Goal: Information Seeking & Learning: Learn about a topic

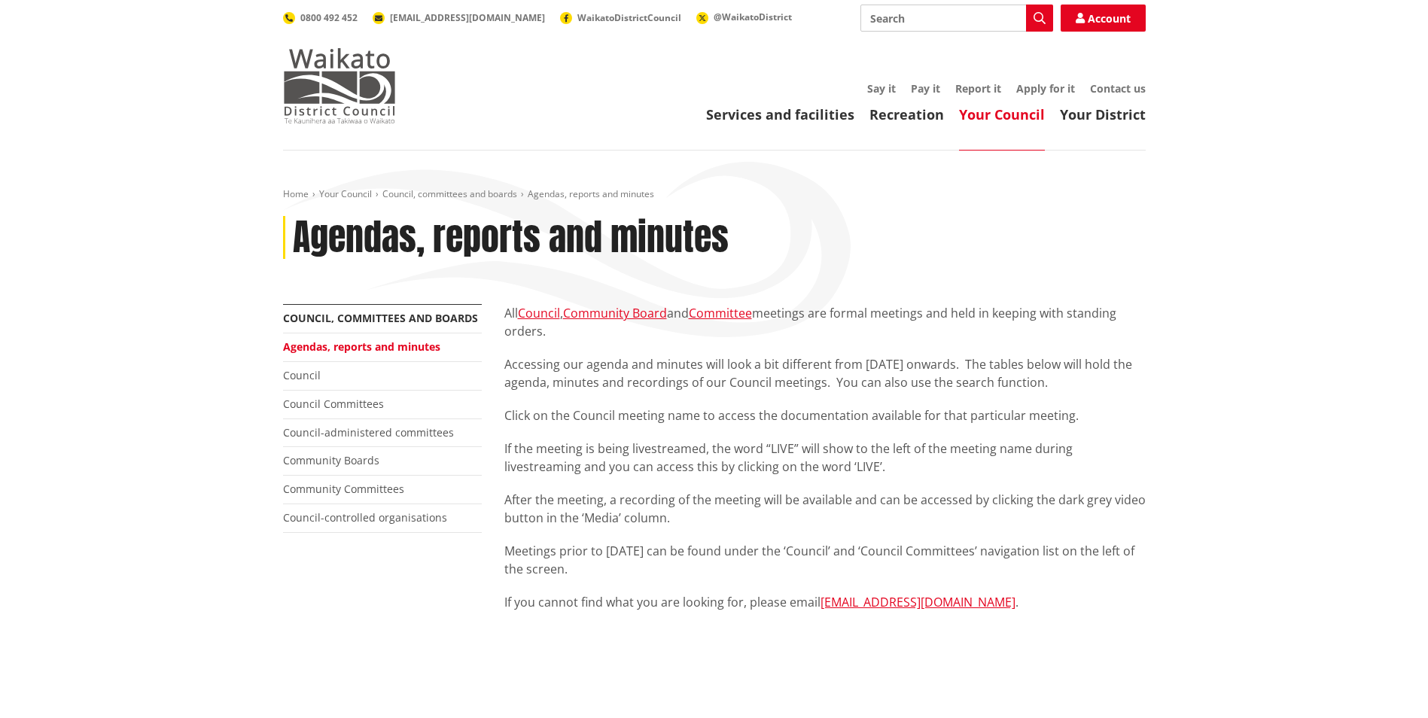
click at [376, 104] on img at bounding box center [339, 85] width 113 height 75
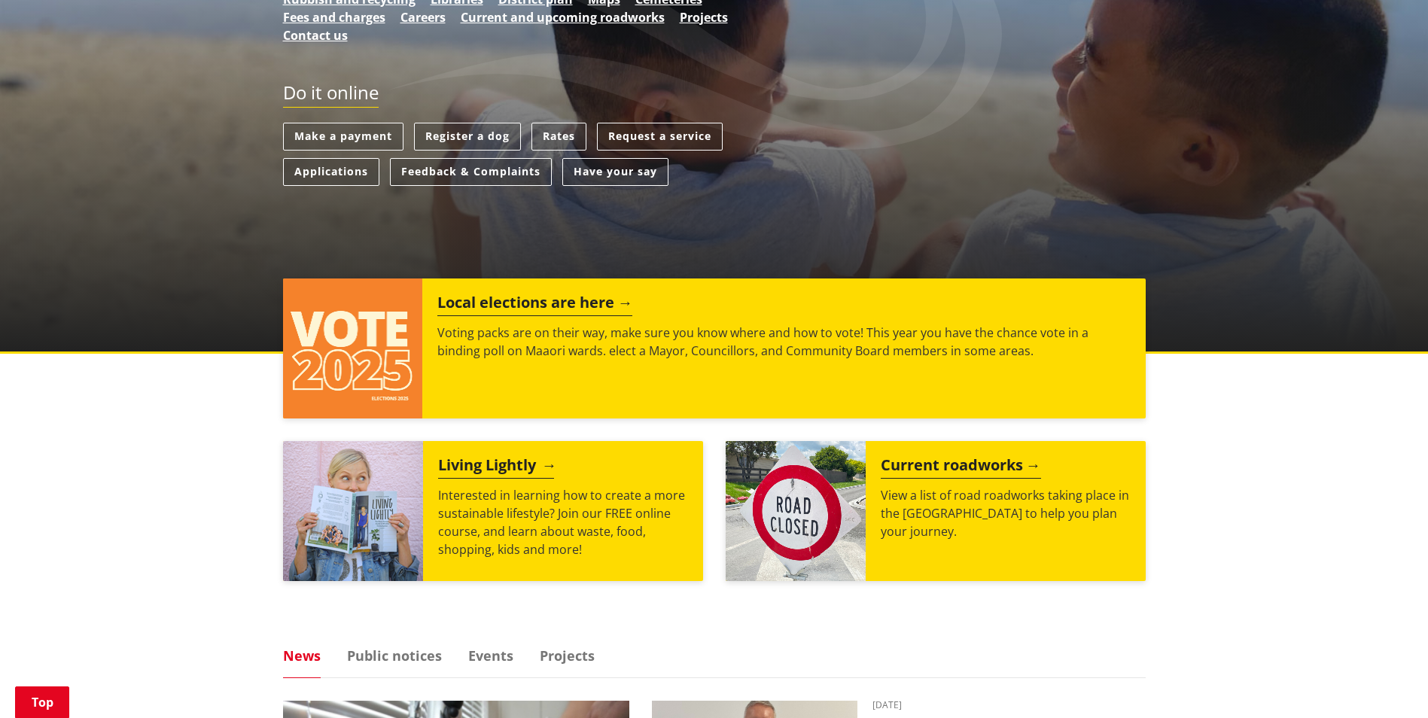
scroll to position [452, 0]
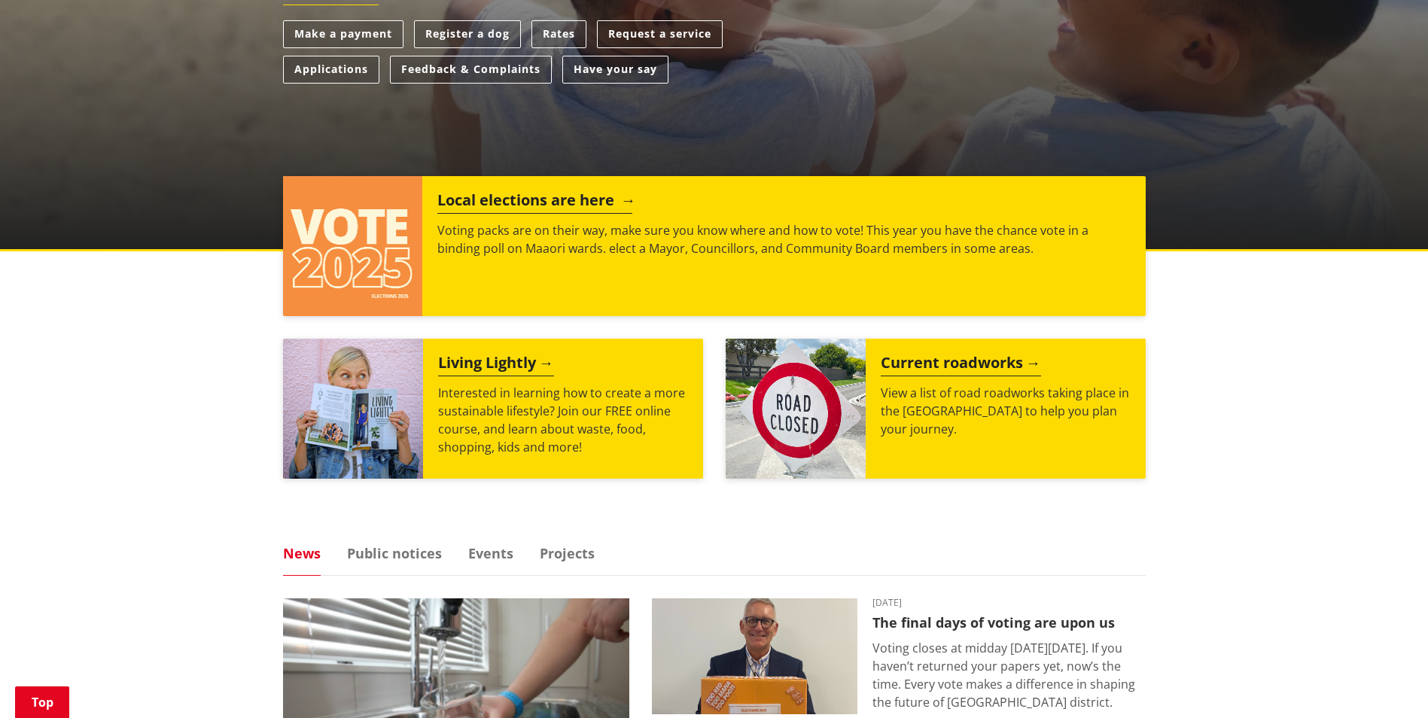
click at [476, 214] on div "Local elections are here Voting packs are on their way, make sure you know wher…" at bounding box center [783, 246] width 722 height 140
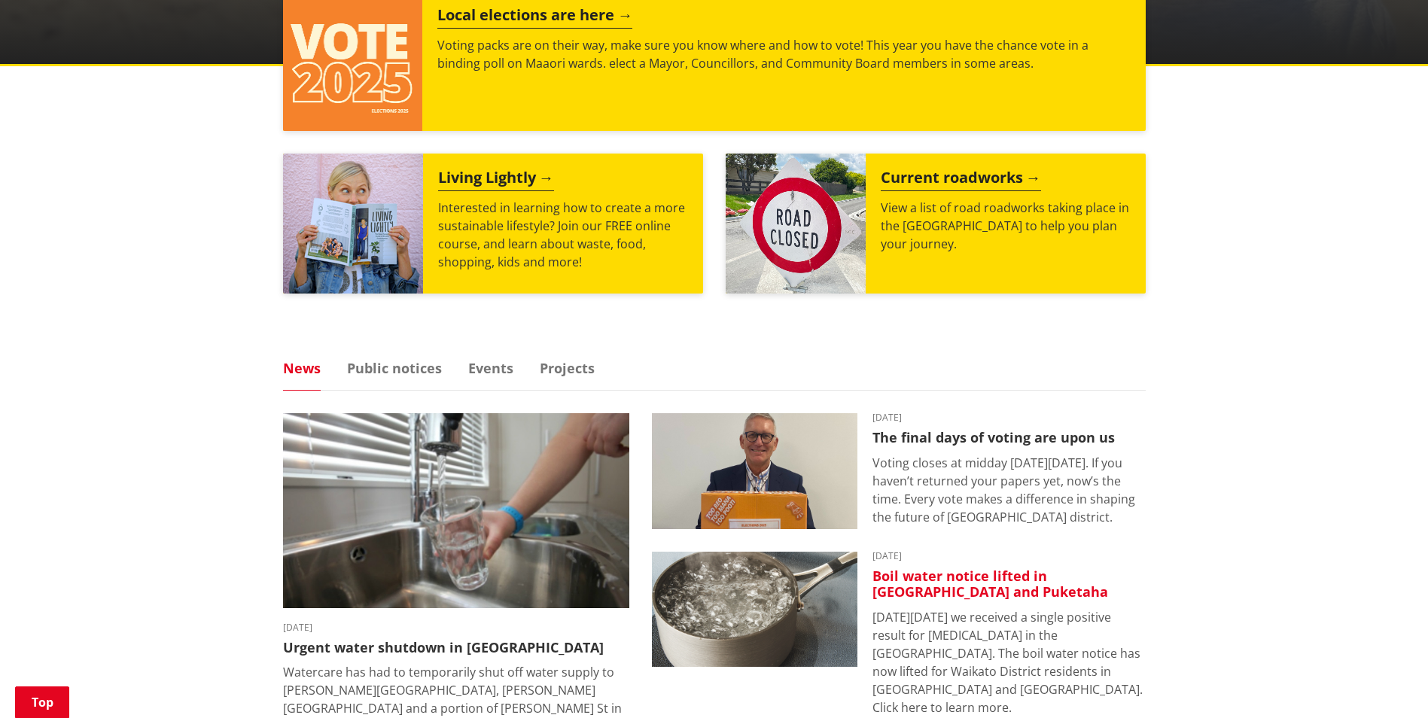
scroll to position [677, 0]
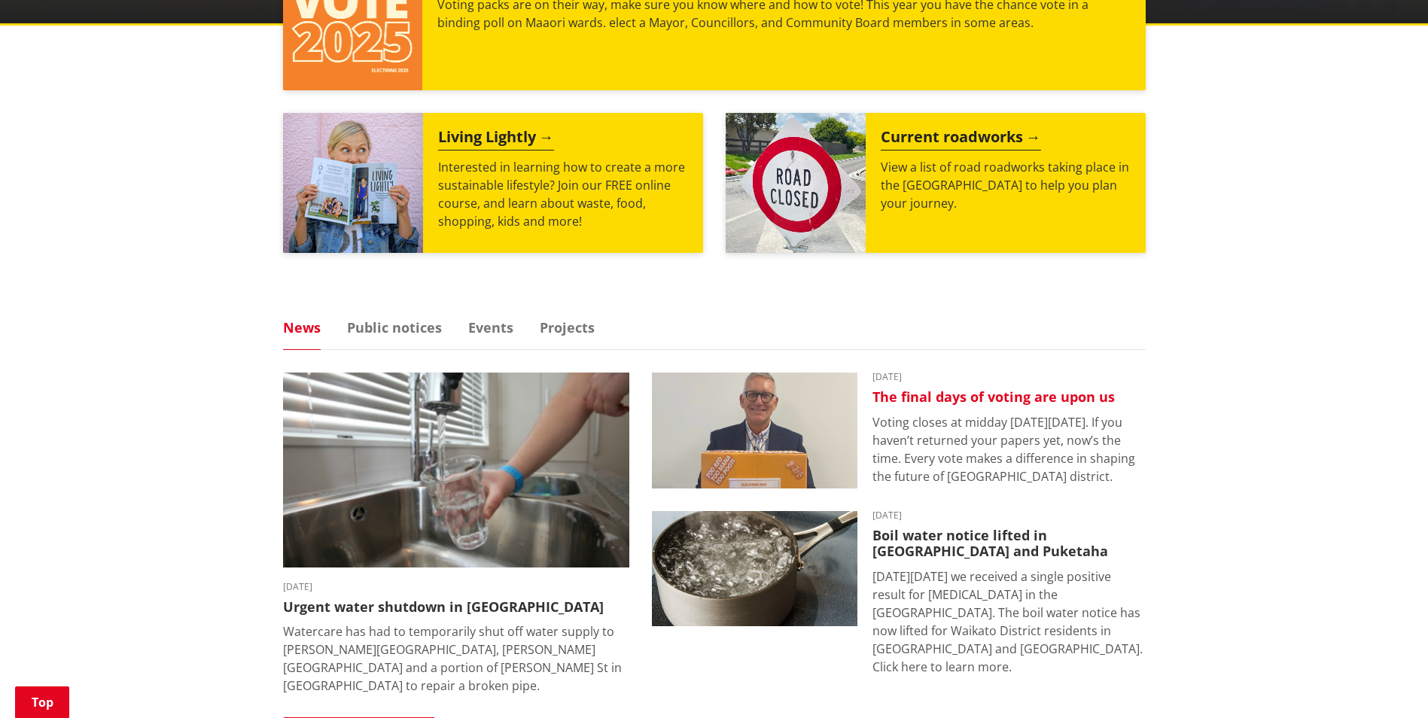
click at [732, 433] on img at bounding box center [754, 431] width 205 height 116
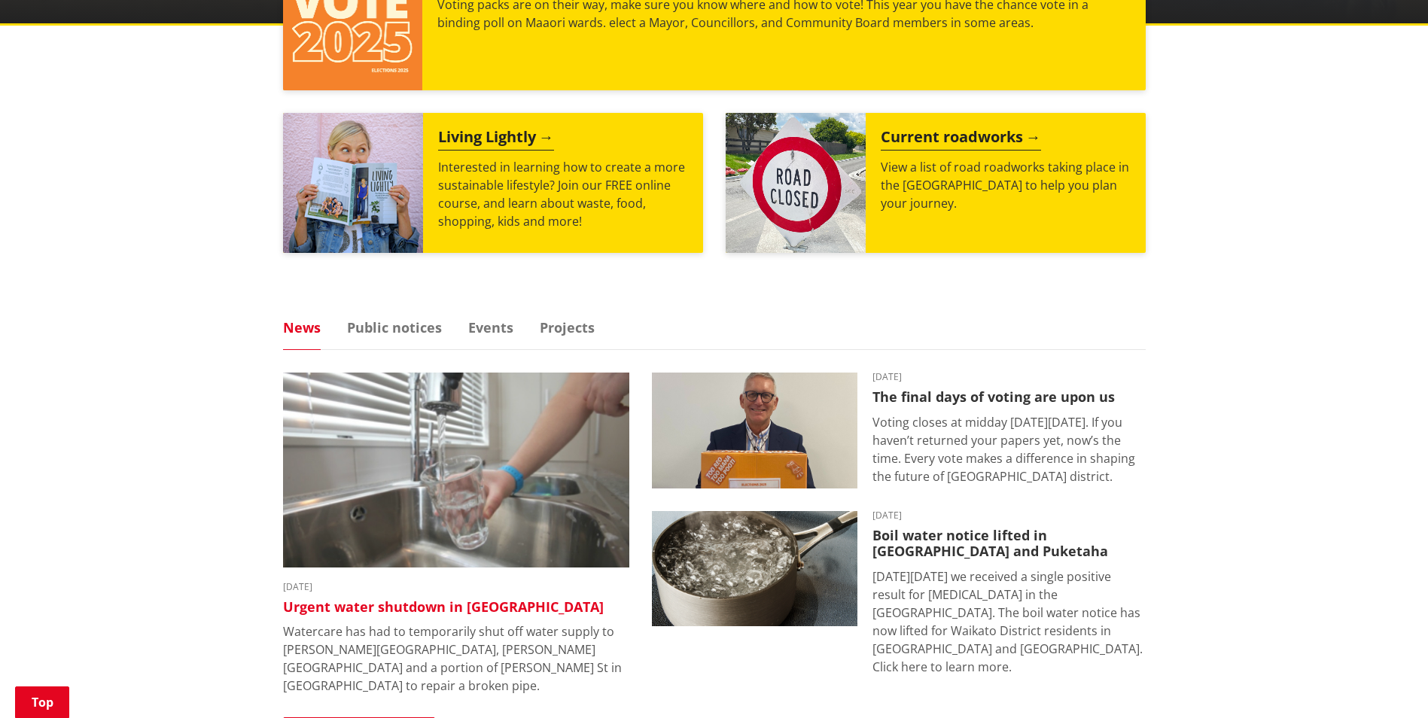
scroll to position [226, 0]
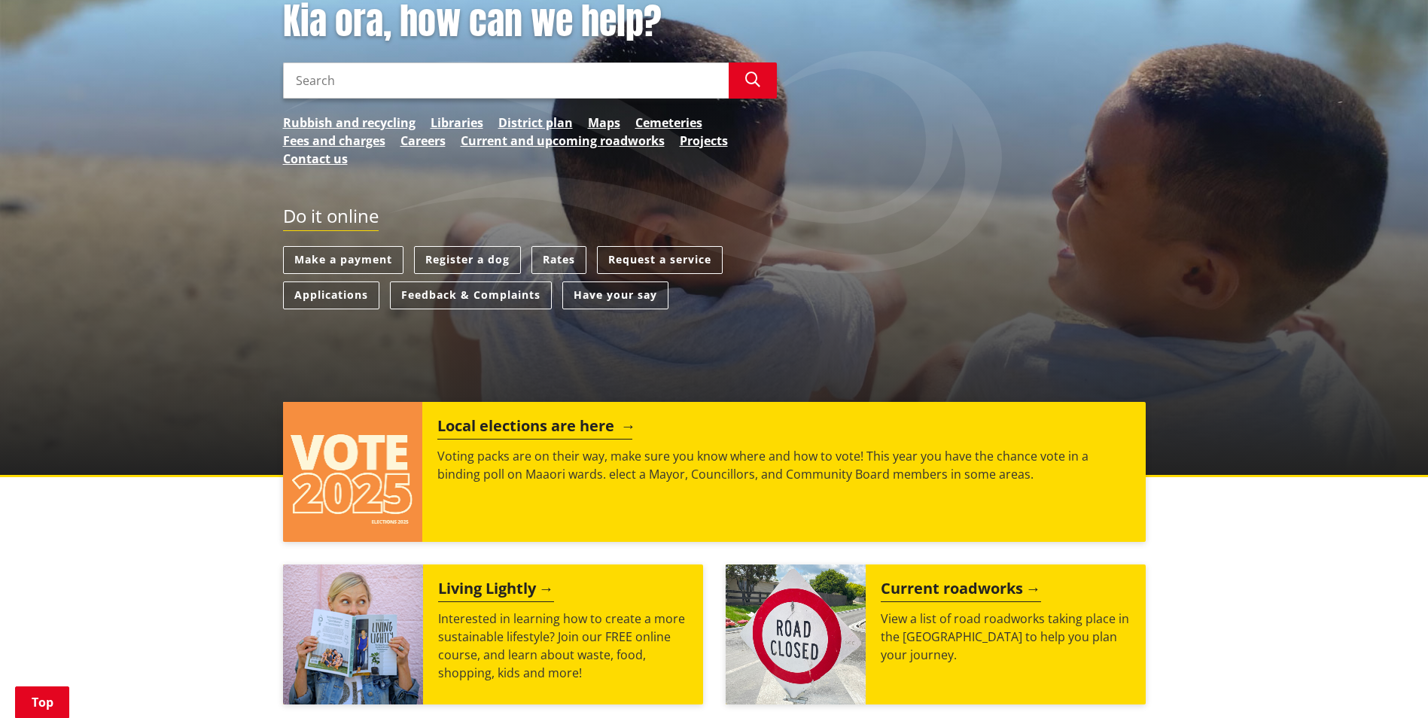
click at [448, 455] on p "Voting packs are on their way, make sure you know where and how to vote! This y…" at bounding box center [783, 465] width 692 height 36
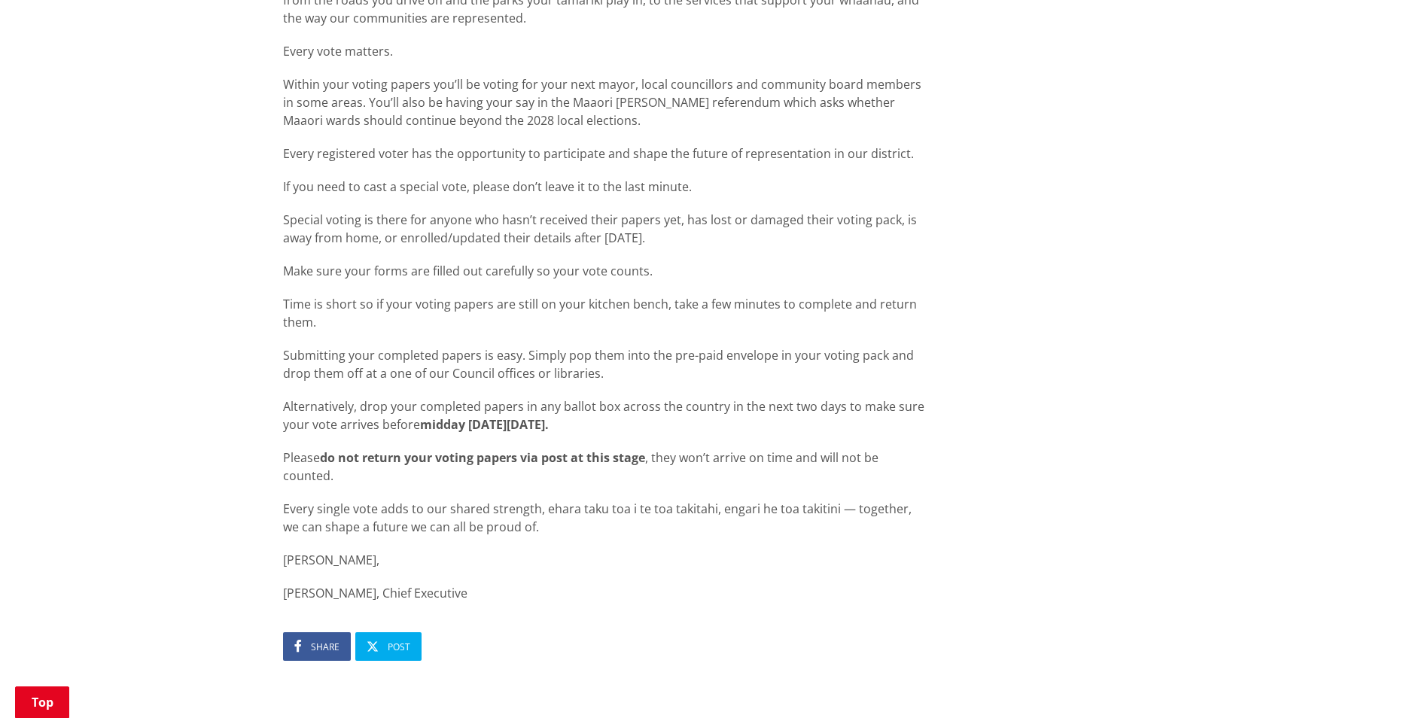
scroll to position [1129, 0]
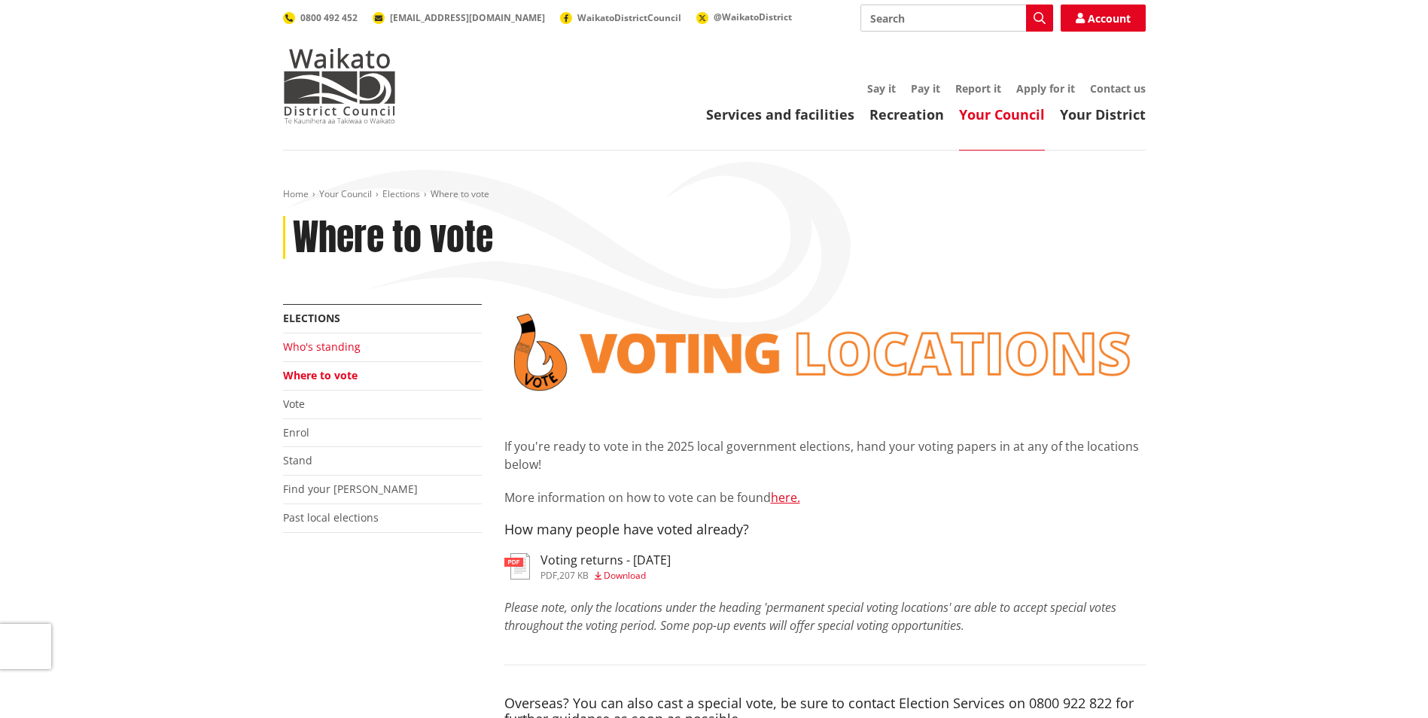
click at [312, 354] on link "Who's standing" at bounding box center [322, 346] width 78 height 14
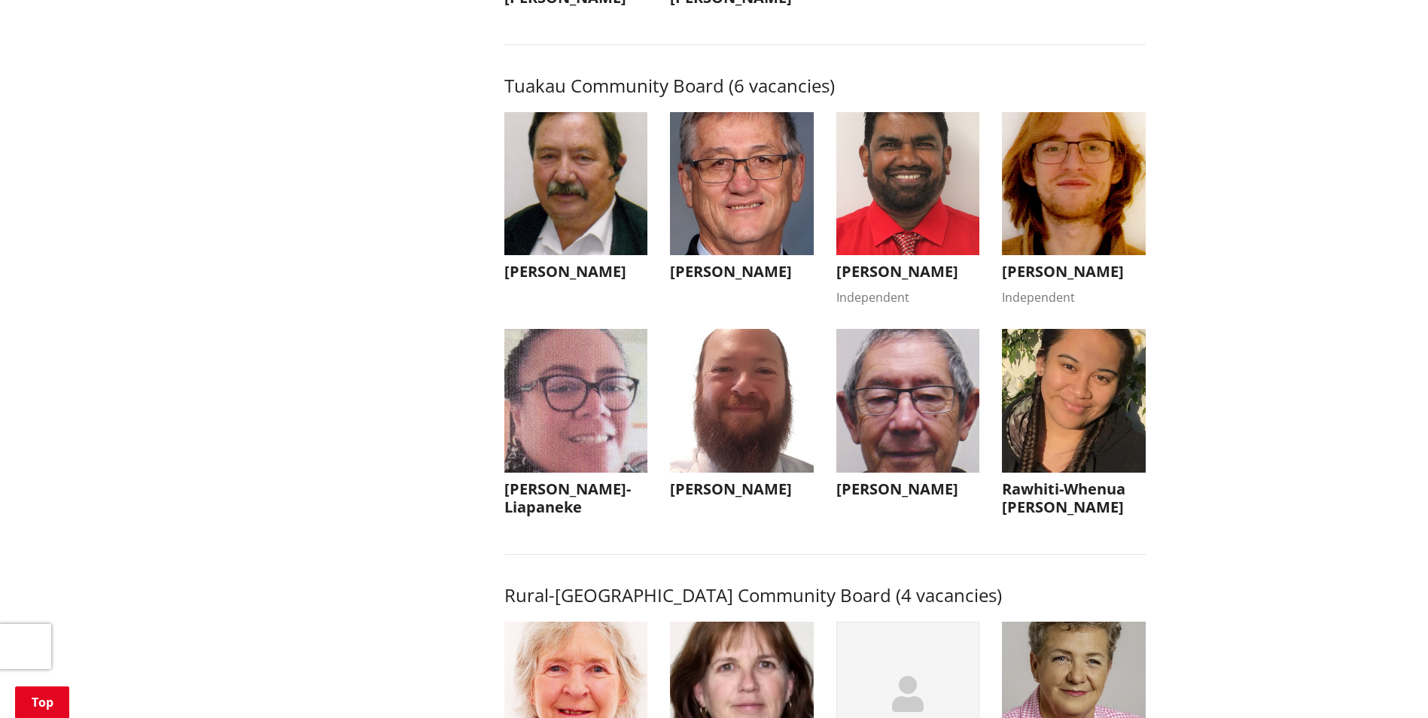
scroll to position [6924, 0]
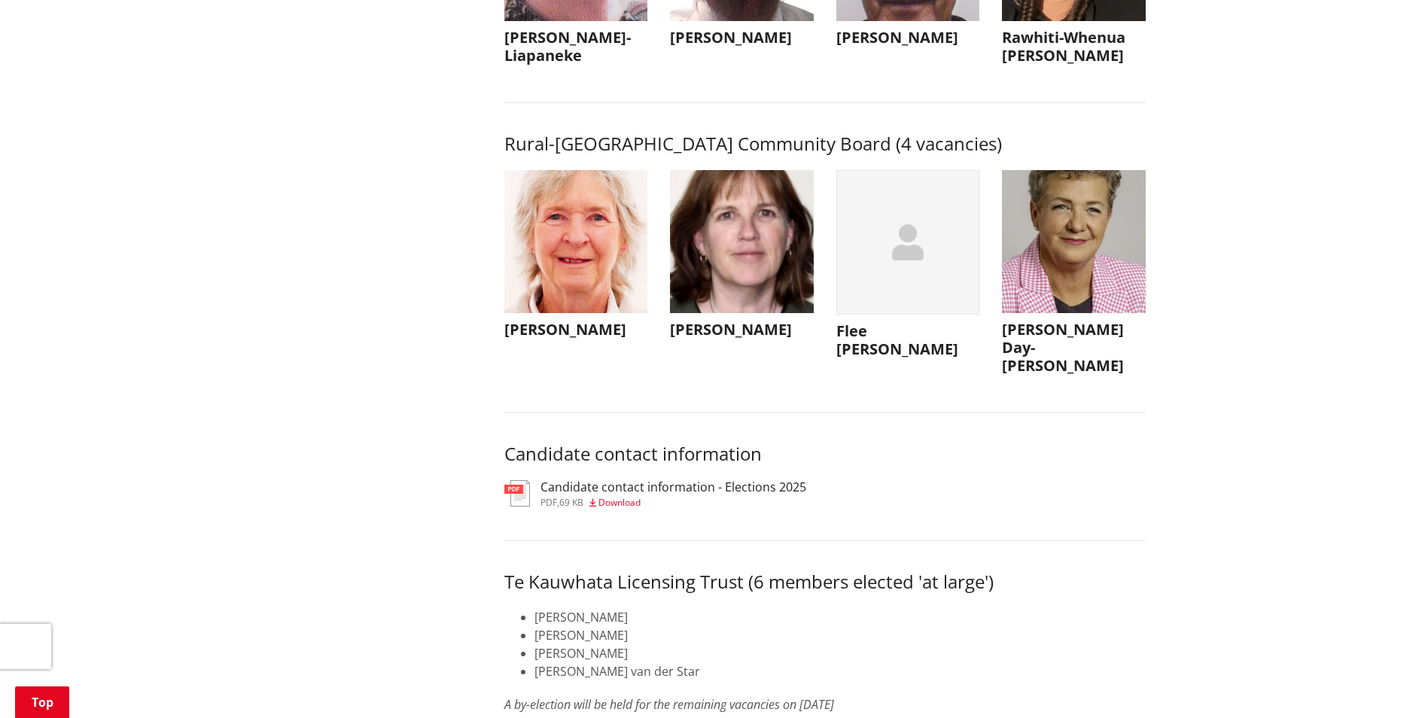
click at [1025, 375] on h3 "[PERSON_NAME] Day-[PERSON_NAME]" at bounding box center [1074, 348] width 144 height 54
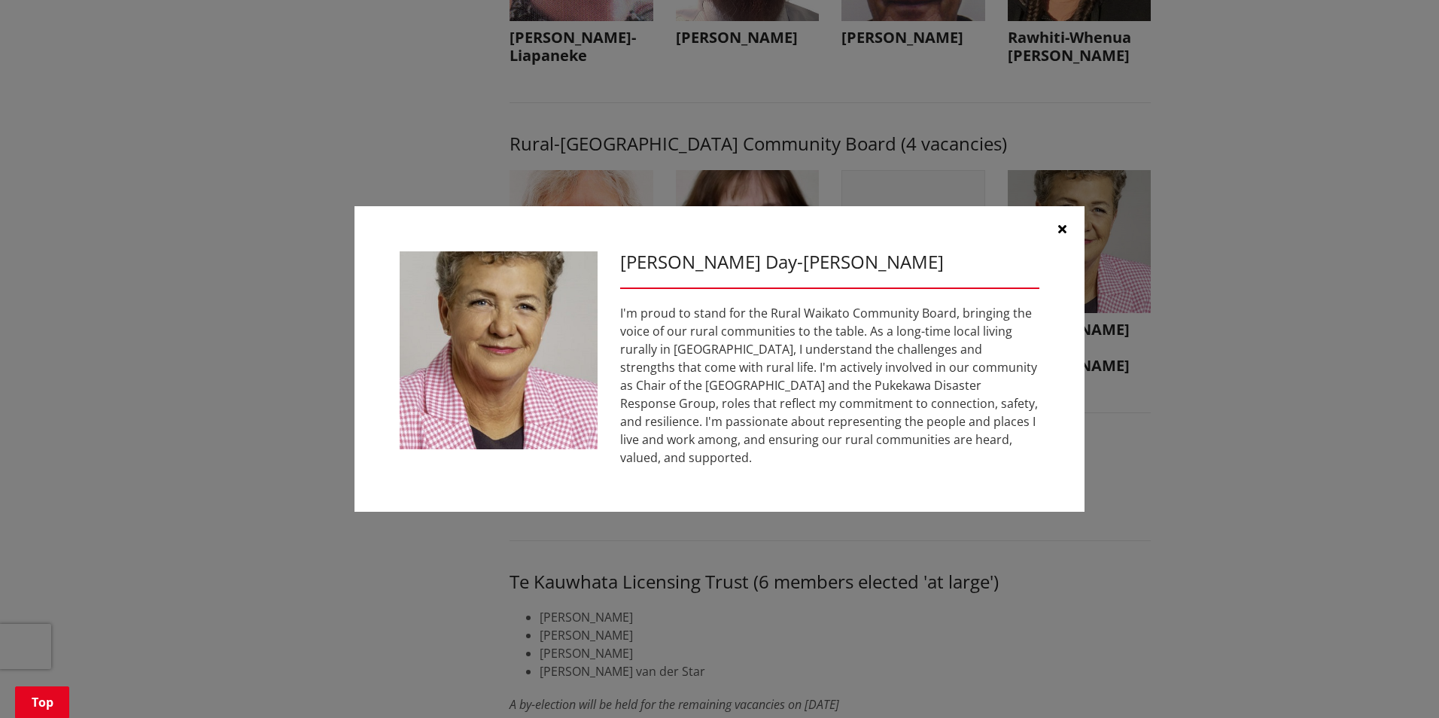
click at [1055, 221] on button "button" at bounding box center [1061, 228] width 45 height 45
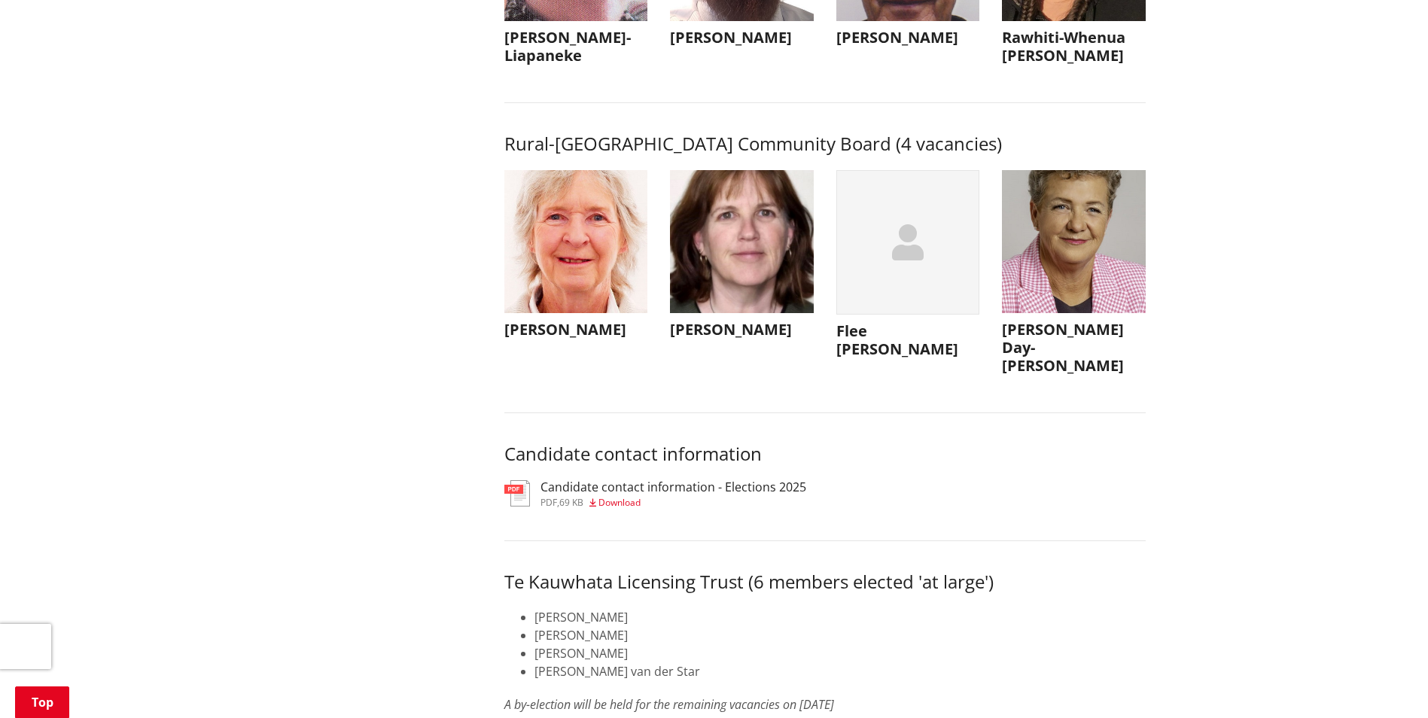
click at [538, 310] on img "button" at bounding box center [576, 242] width 144 height 144
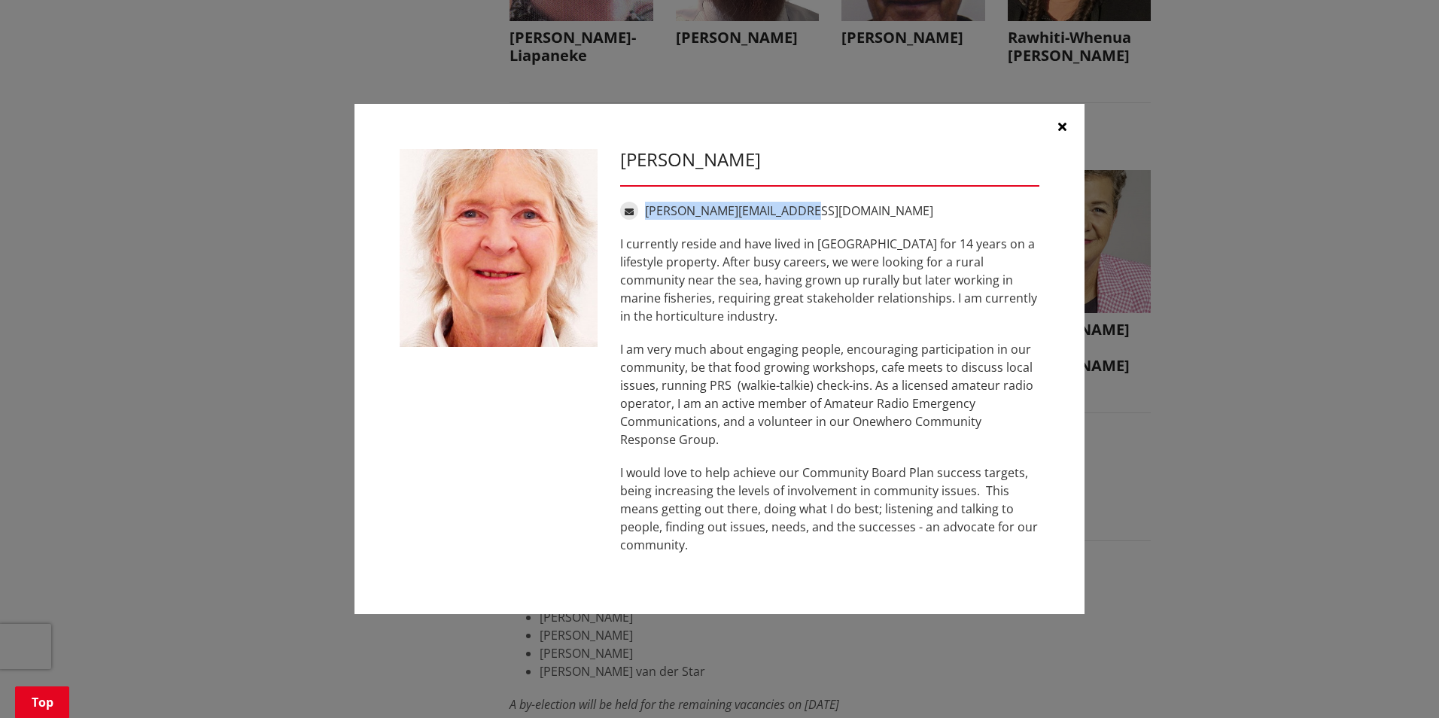
drag, startPoint x: 817, startPoint y: 209, endPoint x: 645, endPoint y: 209, distance: 172.3
click at [645, 209] on div "[PERSON_NAME][EMAIL_ADDRESS][DOMAIN_NAME]" at bounding box center [829, 211] width 419 height 18
copy link "[PERSON_NAME][EMAIL_ADDRESS][DOMAIN_NAME]"
click at [1058, 129] on icon "button" at bounding box center [1062, 126] width 8 height 12
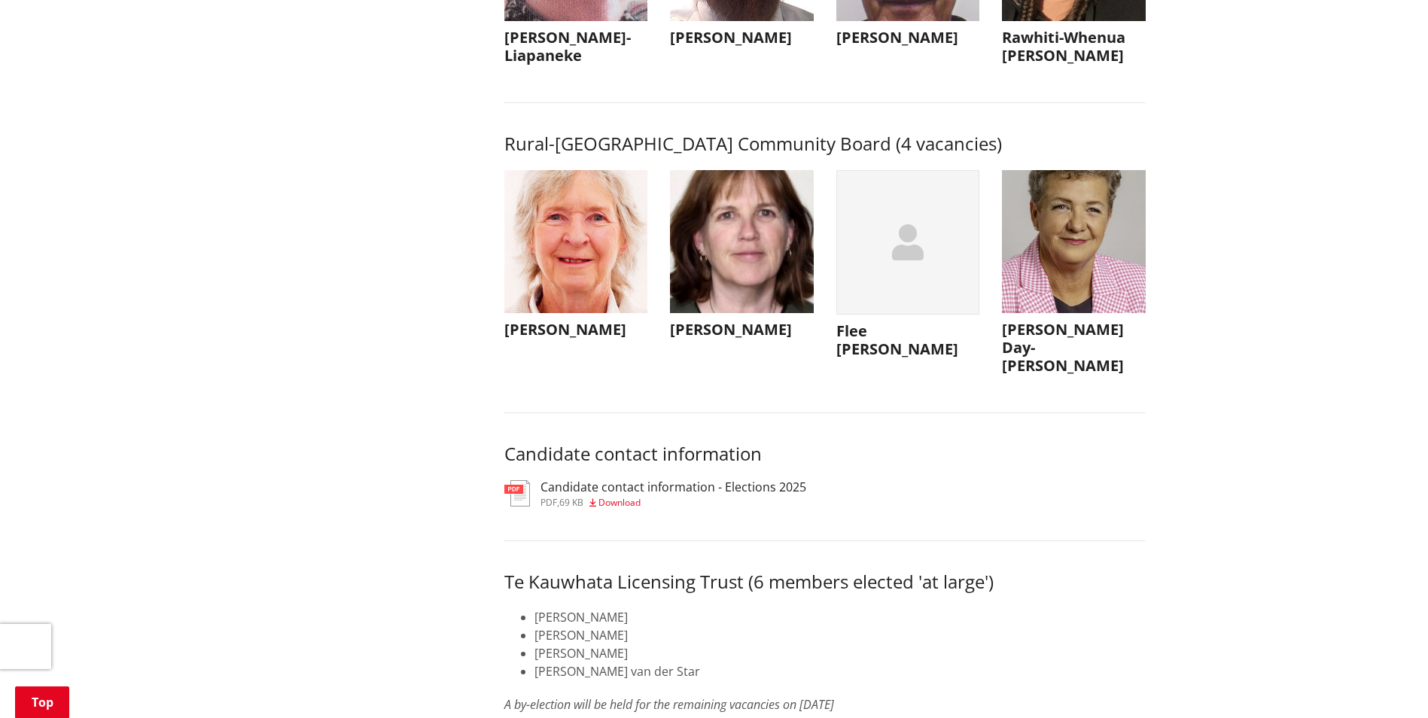
click at [619, 509] on span "Download" at bounding box center [619, 502] width 42 height 13
